Goal: Task Accomplishment & Management: Use online tool/utility

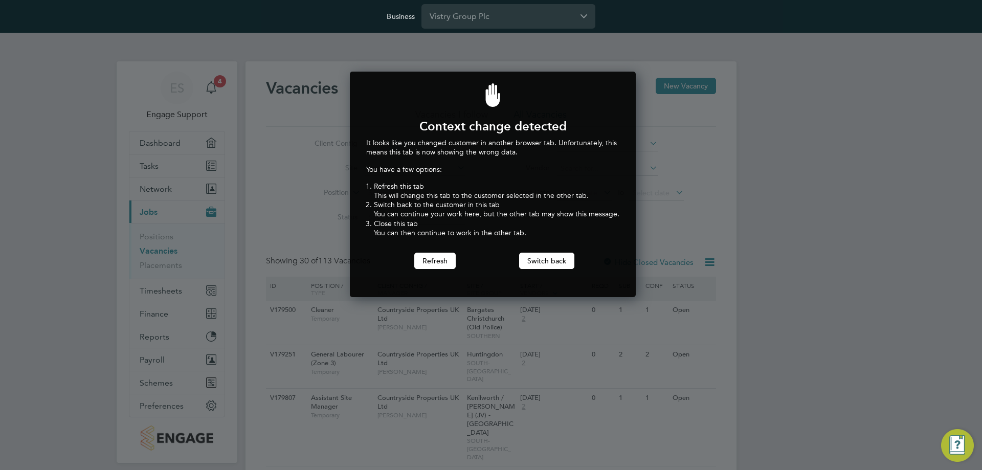
scroll to position [226, 282]
click at [544, 256] on button "Switch back" at bounding box center [546, 261] width 55 height 16
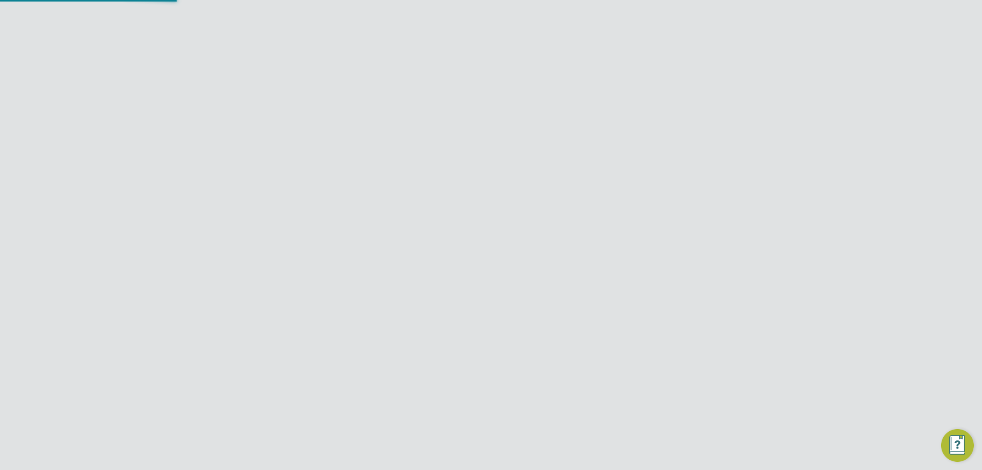
click at [477, 17] on input "Vistry Group Plc" at bounding box center [508, 16] width 174 height 24
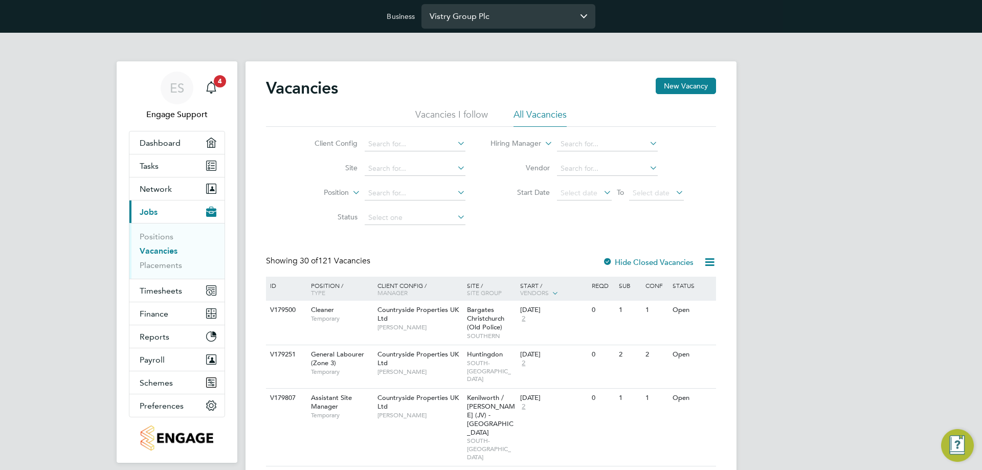
click at [518, 12] on input "Vistry Group Plc" at bounding box center [508, 16] width 174 height 24
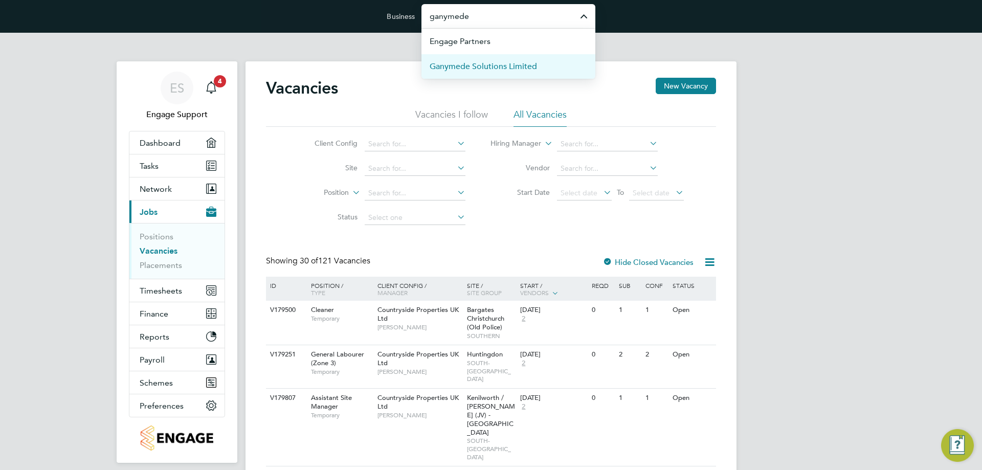
click at [517, 65] on span "Ganymede Solutions Limited" at bounding box center [483, 66] width 107 height 12
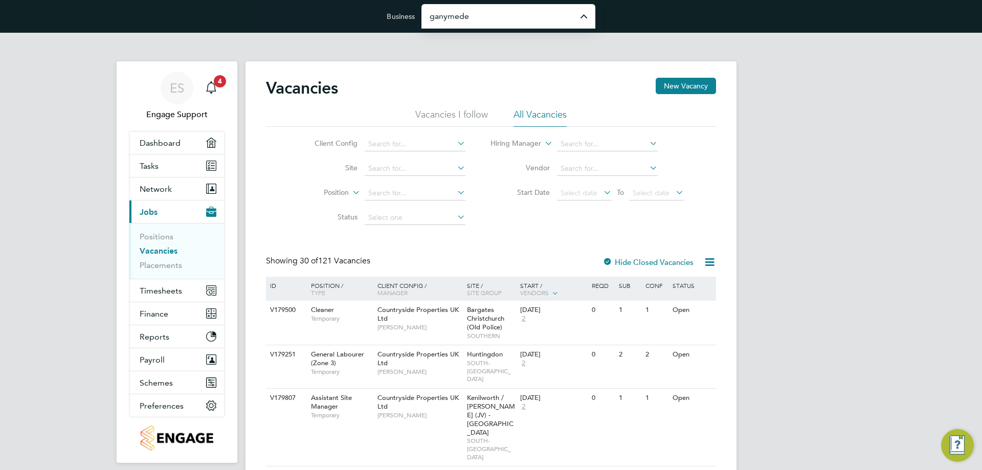
type input "Ganymede Solutions Limited"
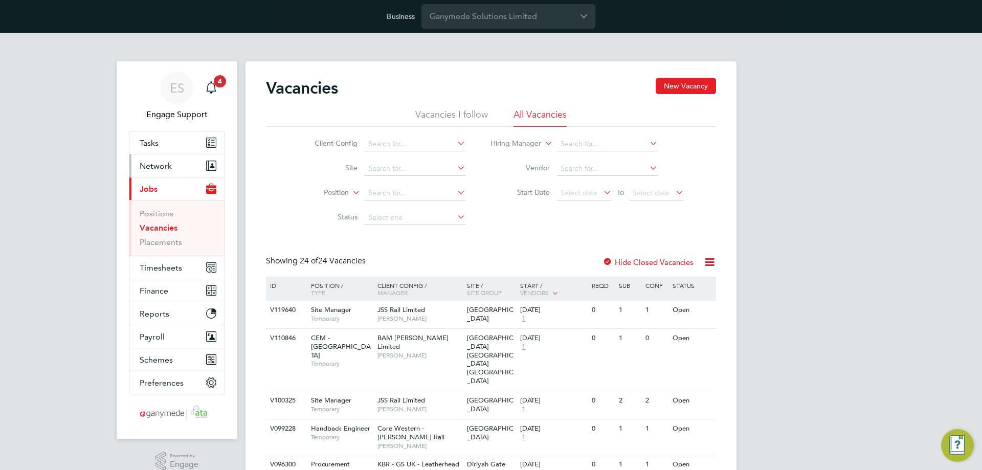
click at [185, 166] on button "Network" at bounding box center [176, 165] width 95 height 22
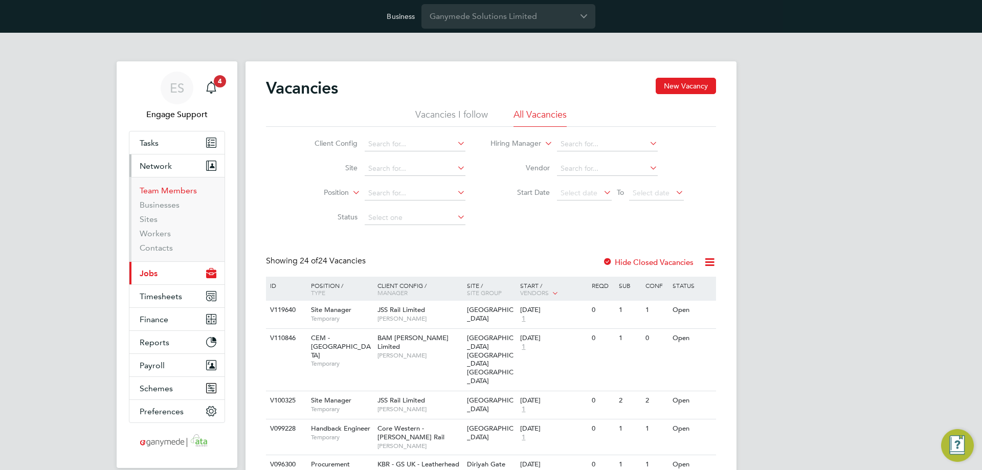
click at [164, 191] on link "Team Members" at bounding box center [168, 191] width 57 height 10
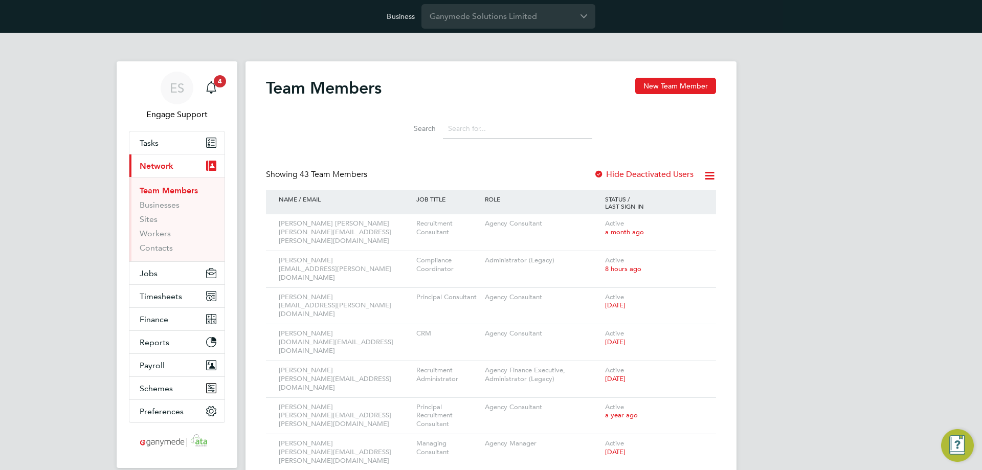
click at [475, 130] on input at bounding box center [517, 129] width 149 height 20
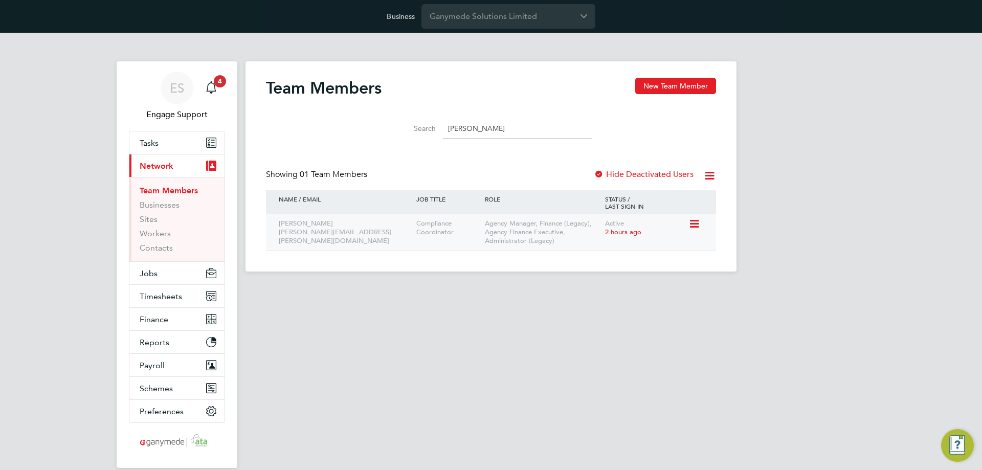
type input "[PERSON_NAME]"
click at [692, 223] on icon at bounding box center [693, 224] width 10 height 12
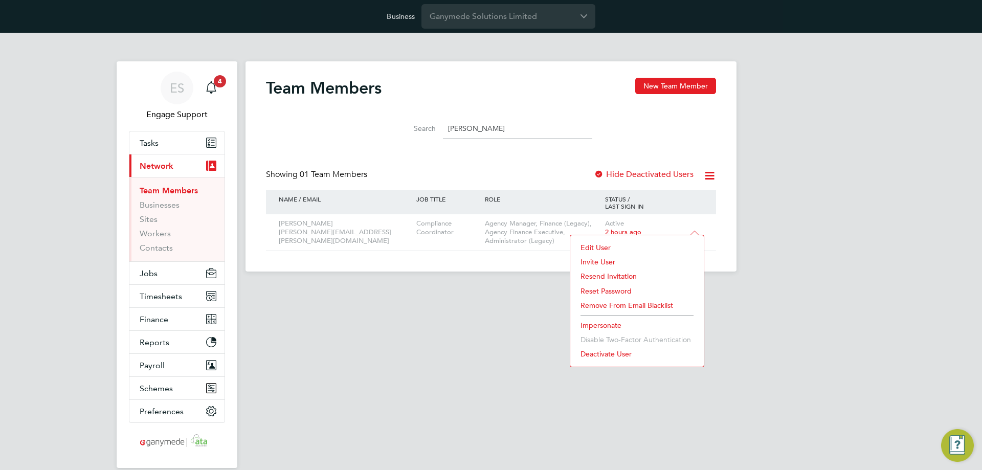
click at [614, 320] on li "Impersonate" at bounding box center [636, 325] width 123 height 14
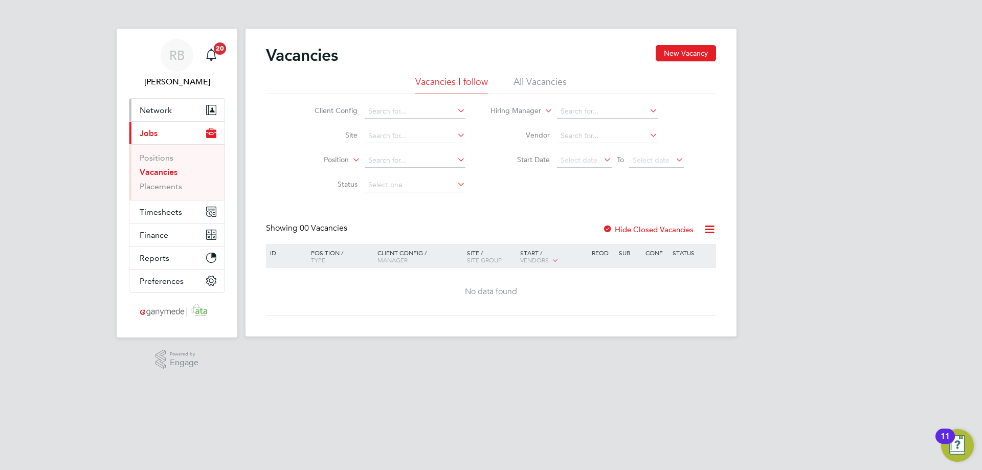
click at [170, 116] on button "Network" at bounding box center [176, 110] width 95 height 22
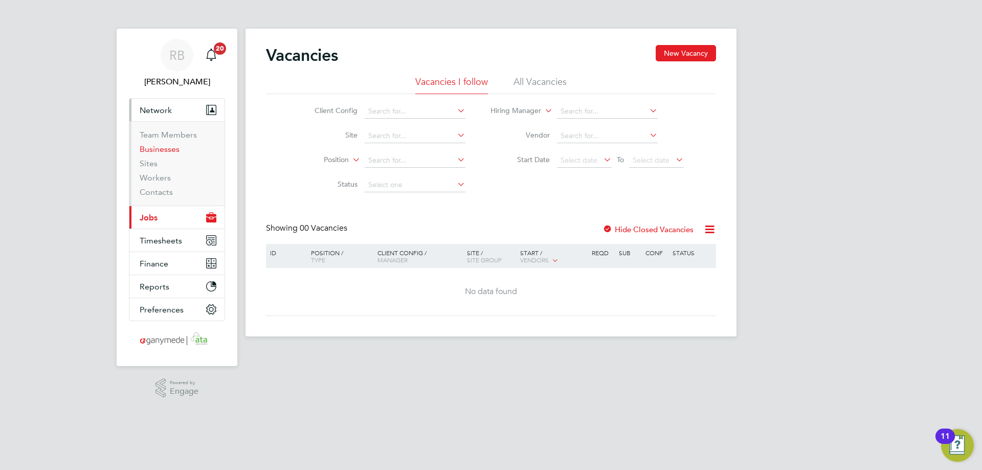
click at [172, 151] on link "Businesses" at bounding box center [160, 149] width 40 height 10
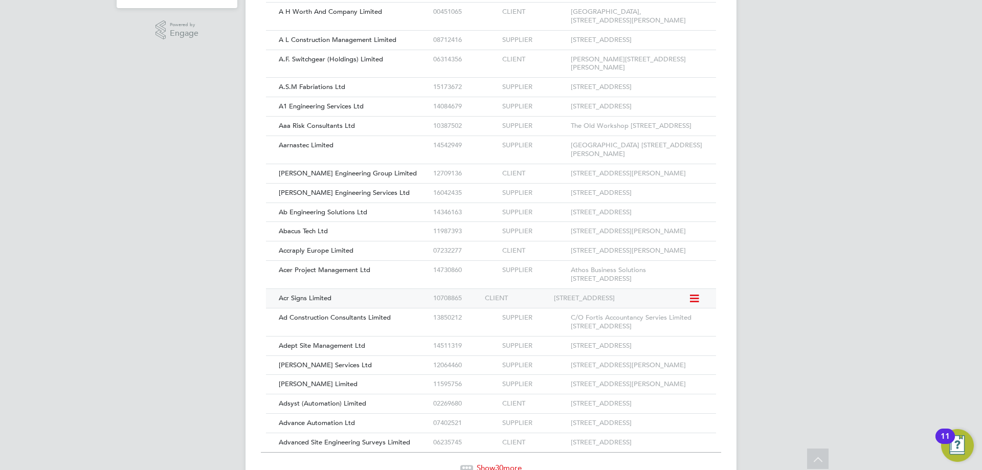
click at [448, 308] on div "10708865" at bounding box center [457, 298] width 52 height 19
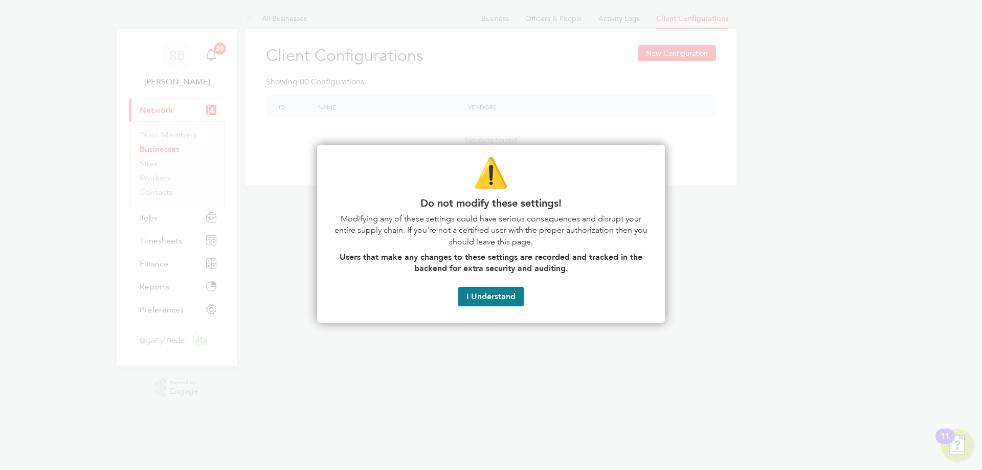
drag, startPoint x: 492, startPoint y: 299, endPoint x: 547, endPoint y: 238, distance: 82.2
click at [493, 299] on button "I Understand" at bounding box center [490, 296] width 65 height 19
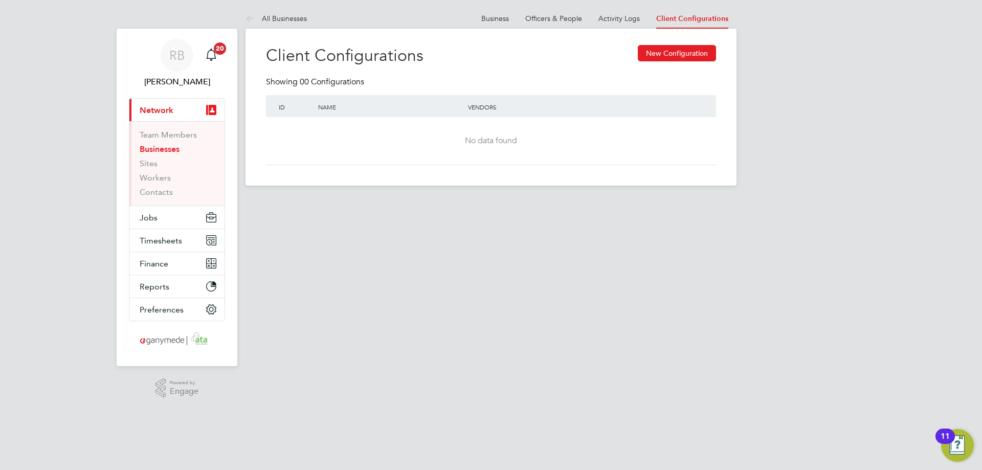
click at [676, 53] on button "New Configuration" at bounding box center [677, 53] width 78 height 16
type input "Letters & Digits"
type input "Automatically"
type input "No Limits"
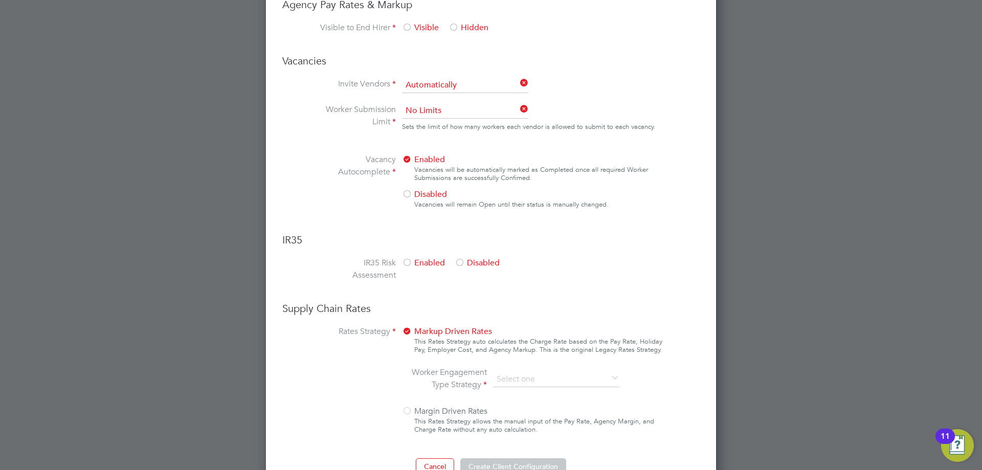
scroll to position [536, 0]
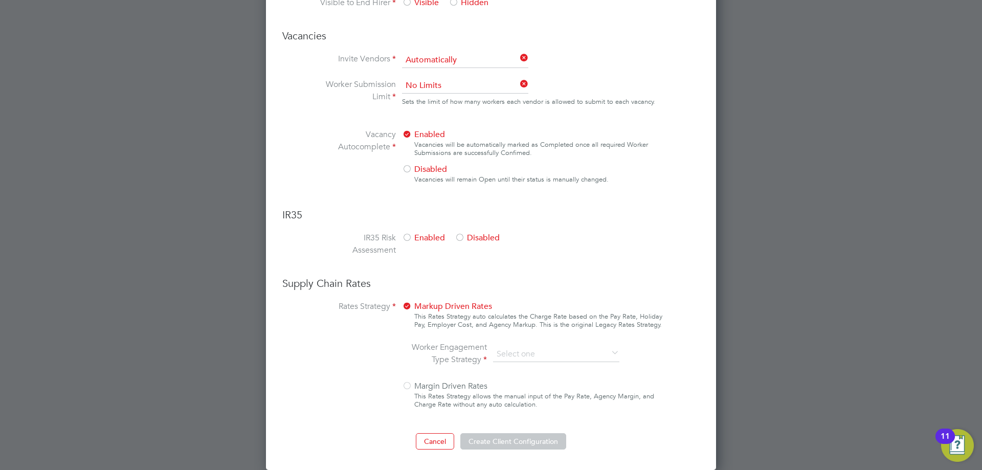
click at [289, 362] on ng-form "Client Config Name End Hirer Supply Chain Manager Invoice Entity Purchase Order…" at bounding box center [490, 2] width 417 height 896
click at [437, 387] on span "Margin Driven Rates" at bounding box center [444, 386] width 85 height 10
click at [407, 385] on div at bounding box center [407, 386] width 10 height 10
click at [404, 307] on div at bounding box center [407, 307] width 10 height 10
click at [511, 364] on li "Worker Engagement Type Strategy" at bounding box center [518, 354] width 216 height 27
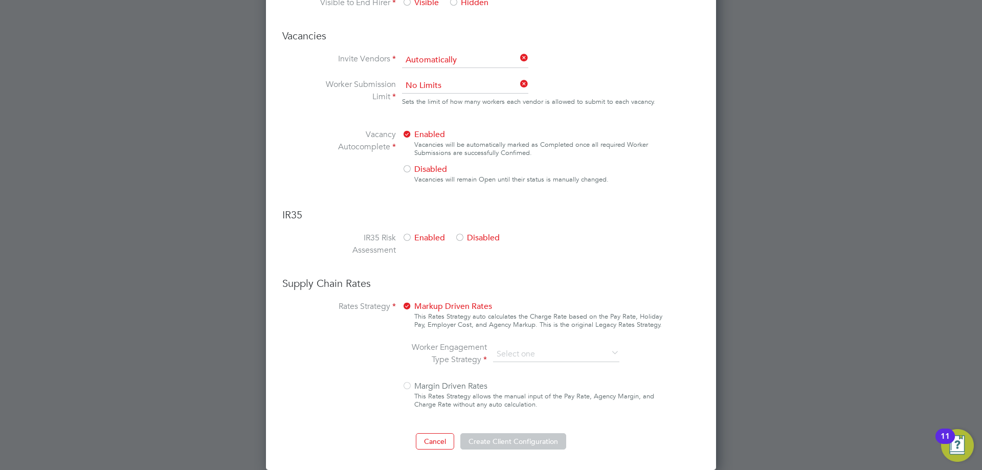
click at [366, 446] on div "Cancel Create Client Configuration" at bounding box center [490, 441] width 417 height 16
click at [486, 356] on label "Worker Engagement Type Strategy" at bounding box center [448, 353] width 77 height 25
click at [518, 392] on div "This Rates Strategy allows the manual input of the Pay Rate, Agency Margin, and…" at bounding box center [538, 400] width 249 height 16
drag, startPoint x: 518, startPoint y: 392, endPoint x: 509, endPoint y: 394, distance: 8.9
click at [517, 393] on div "This Rates Strategy allows the manual input of the Pay Rate, Agency Margin, and…" at bounding box center [538, 400] width 249 height 16
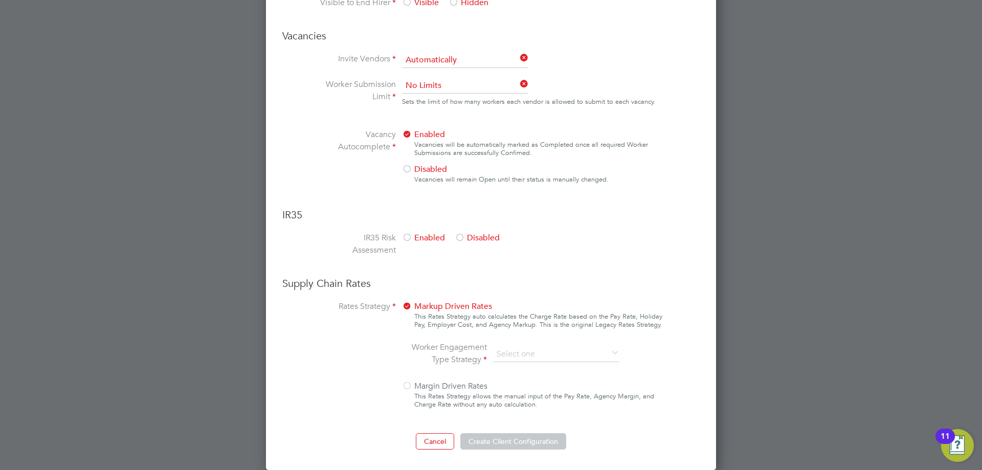
drag, startPoint x: 435, startPoint y: 386, endPoint x: 421, endPoint y: 386, distance: 13.8
click at [426, 386] on span "Margin Driven Rates" at bounding box center [444, 386] width 85 height 10
drag, startPoint x: 413, startPoint y: 386, endPoint x: 407, endPoint y: 386, distance: 6.1
click at [411, 386] on span "Margin Driven Rates" at bounding box center [444, 386] width 85 height 10
drag, startPoint x: 405, startPoint y: 386, endPoint x: 413, endPoint y: 333, distance: 52.6
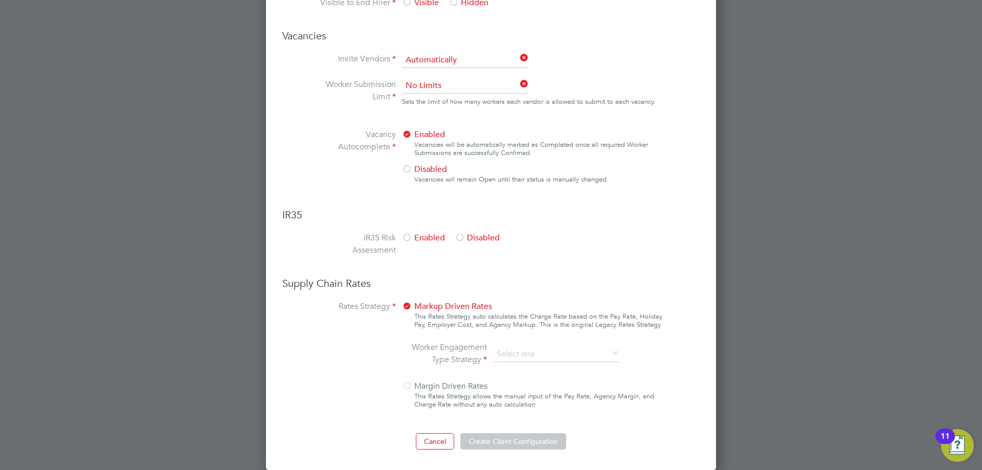
click at [405, 385] on div at bounding box center [407, 386] width 10 height 10
drag, startPoint x: 413, startPoint y: 324, endPoint x: 413, endPoint y: 313, distance: 10.7
click at [413, 323] on div "Markup Driven Rates This Rates Strategy auto calculates the Charge Rate based o…" at bounding box center [532, 357] width 261 height 115
click at [412, 309] on div at bounding box center [407, 307] width 10 height 10
click at [410, 308] on div at bounding box center [407, 307] width 10 height 10
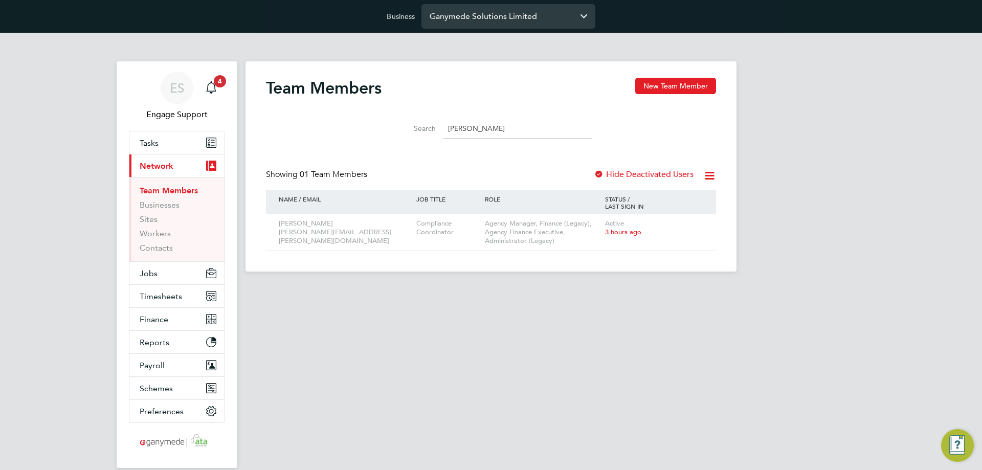
click at [461, 18] on input "Ganymede Solutions Limited" at bounding box center [508, 16] width 174 height 24
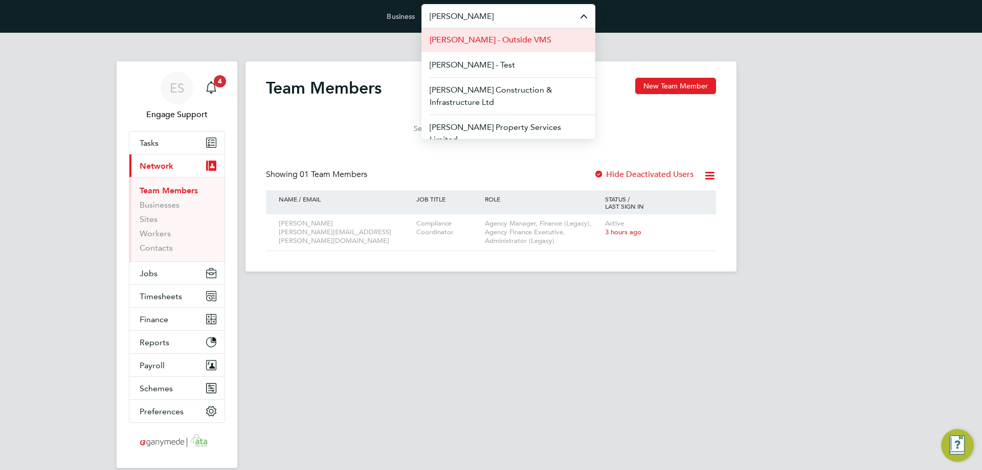
scroll to position [52, 0]
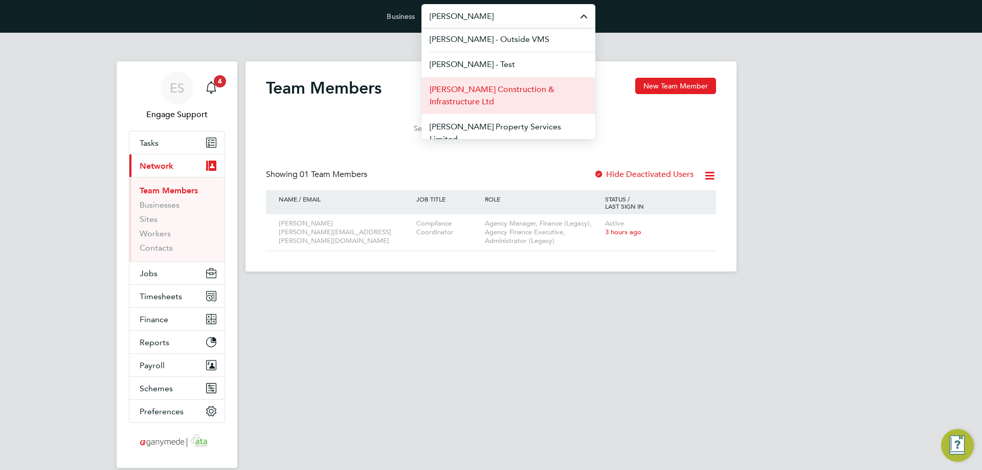
click at [495, 98] on span "Morgan Sindall Construction & Infrastructure Ltd" at bounding box center [508, 95] width 157 height 25
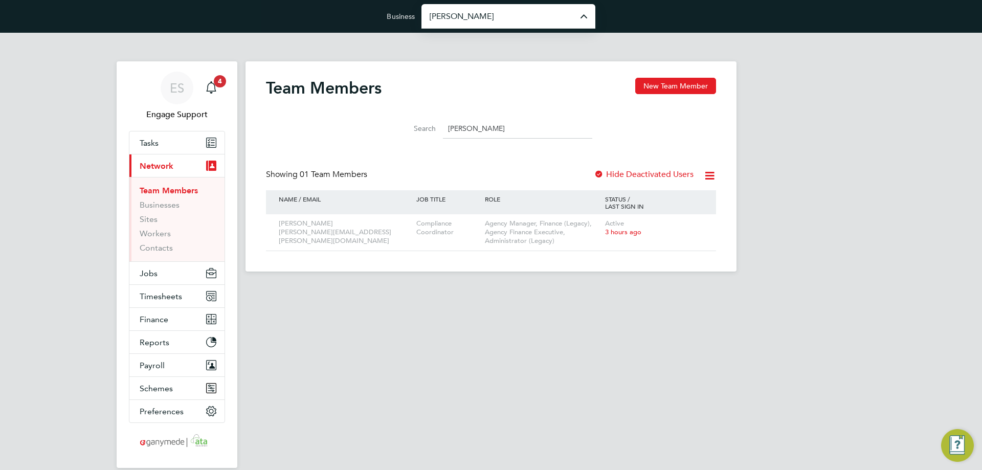
type input "Morgan Sindall Construction & Infrastructure Ltd"
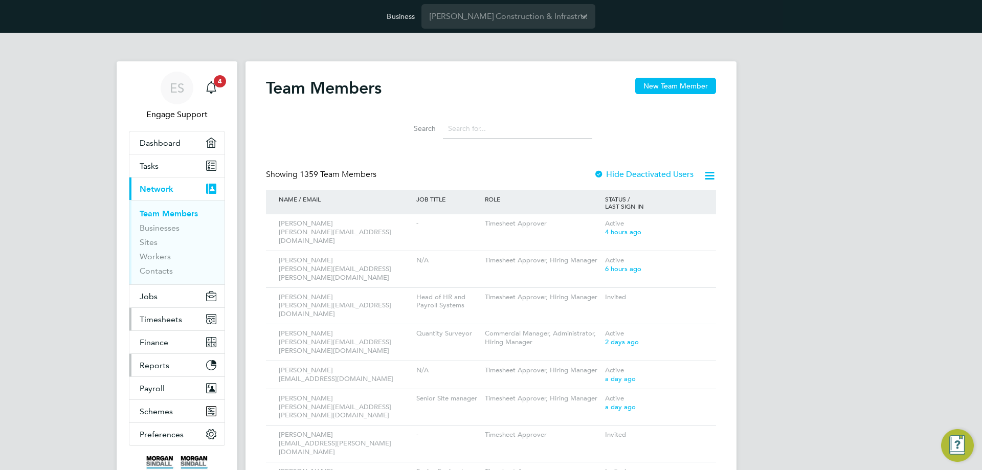
click at [164, 318] on span "Timesheets" at bounding box center [161, 319] width 42 height 10
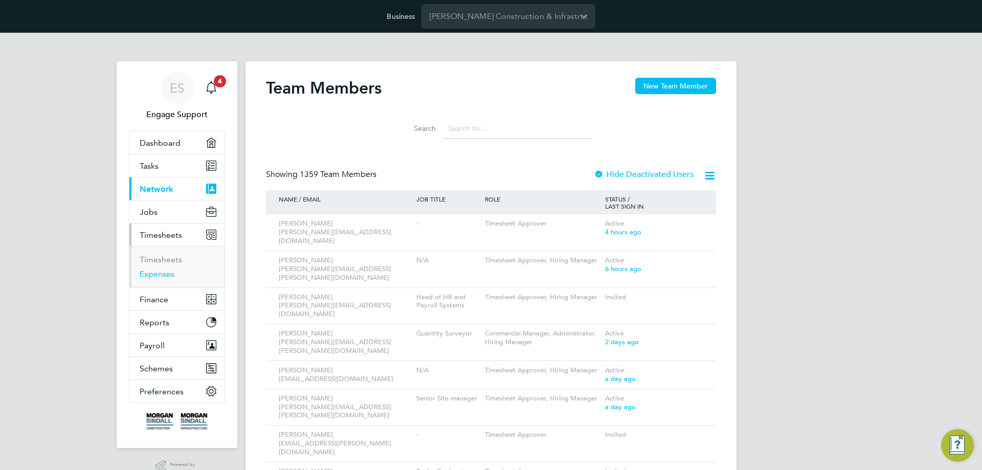
click at [166, 274] on link "Expenses" at bounding box center [157, 274] width 35 height 10
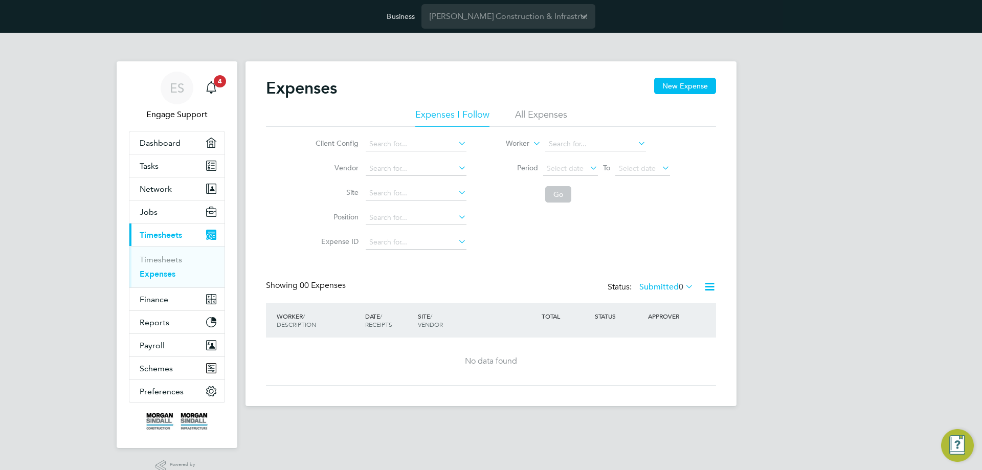
click at [558, 115] on li "All Expenses" at bounding box center [541, 117] width 52 height 18
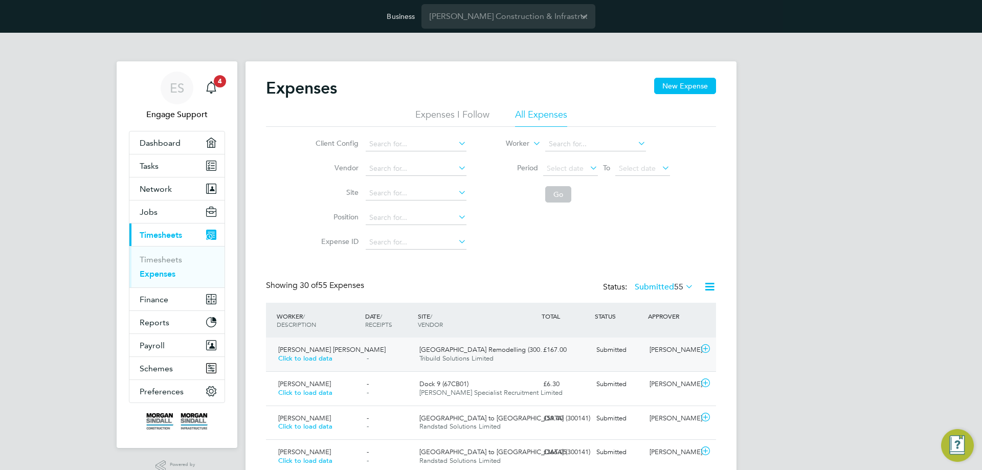
click at [506, 353] on span "[GEOGRAPHIC_DATA] Remodelling (300…" at bounding box center [482, 349] width 127 height 9
